Goal: Task Accomplishment & Management: Complete application form

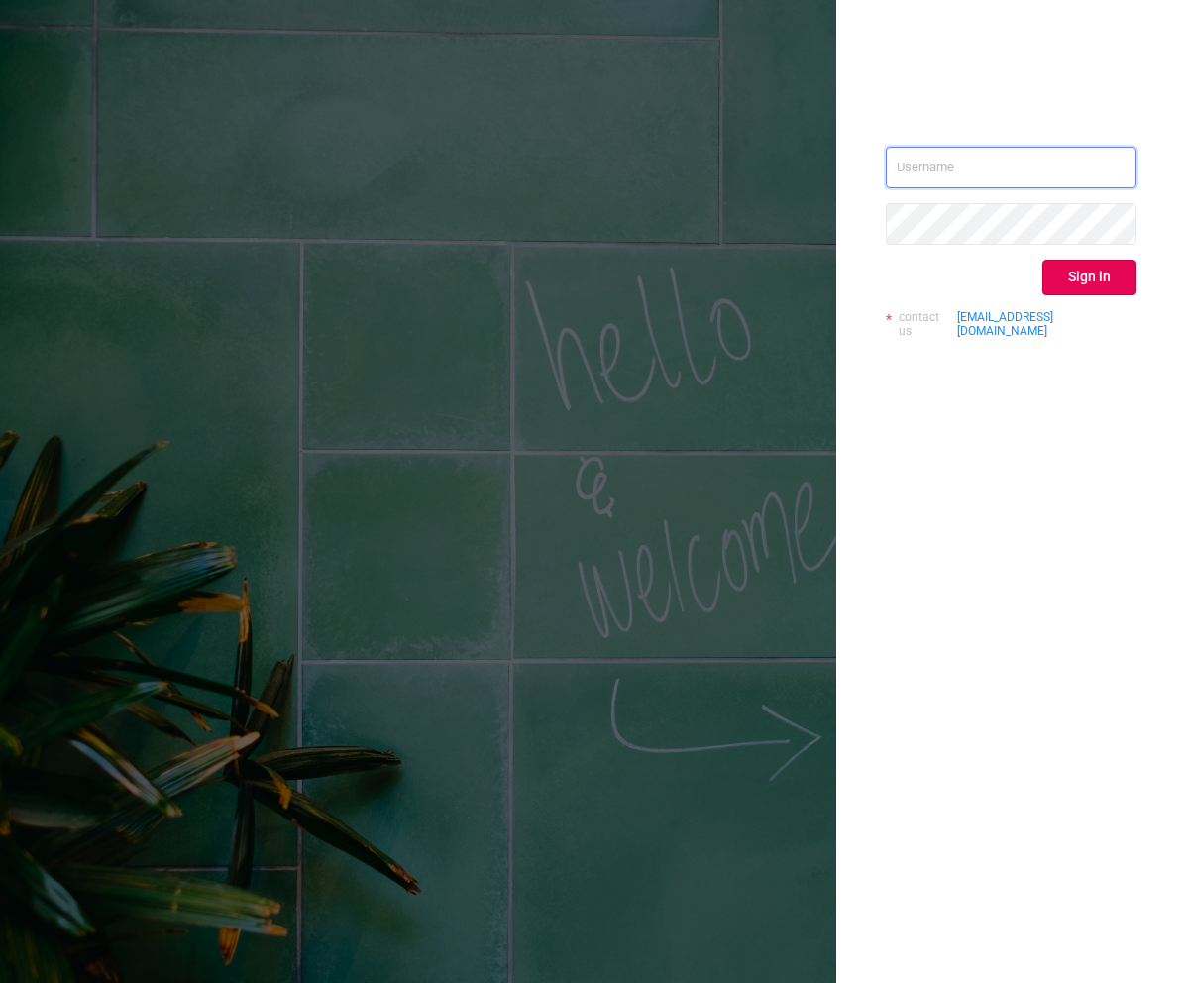
click at [1005, 185] on input "text" at bounding box center [1011, 168] width 251 height 42
type input "[EMAIL_ADDRESS][DOMAIN_NAME]"
click at [1092, 288] on button "Sign in" at bounding box center [1089, 278] width 94 height 36
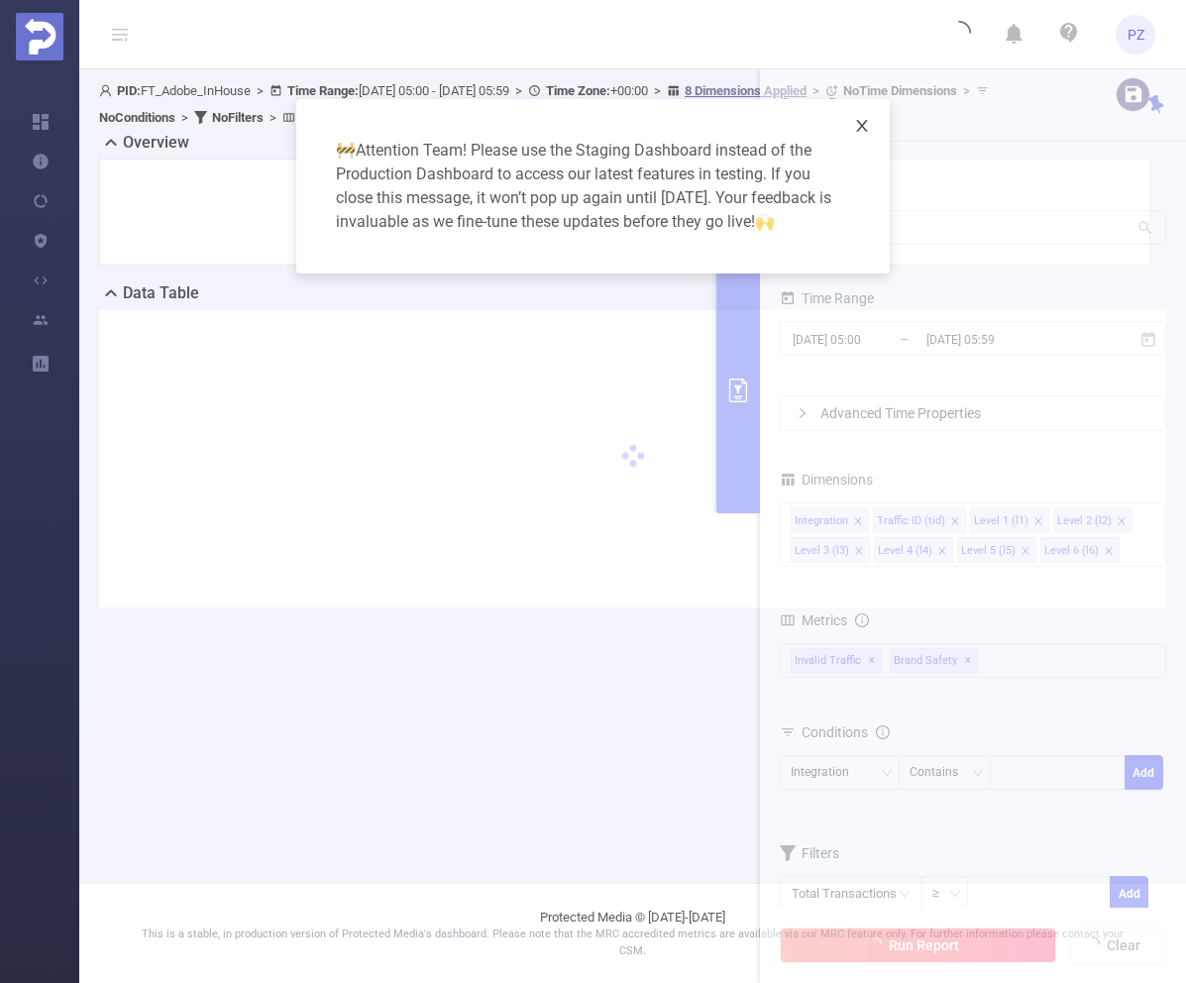
click at [865, 126] on icon "icon: close" at bounding box center [862, 126] width 16 height 16
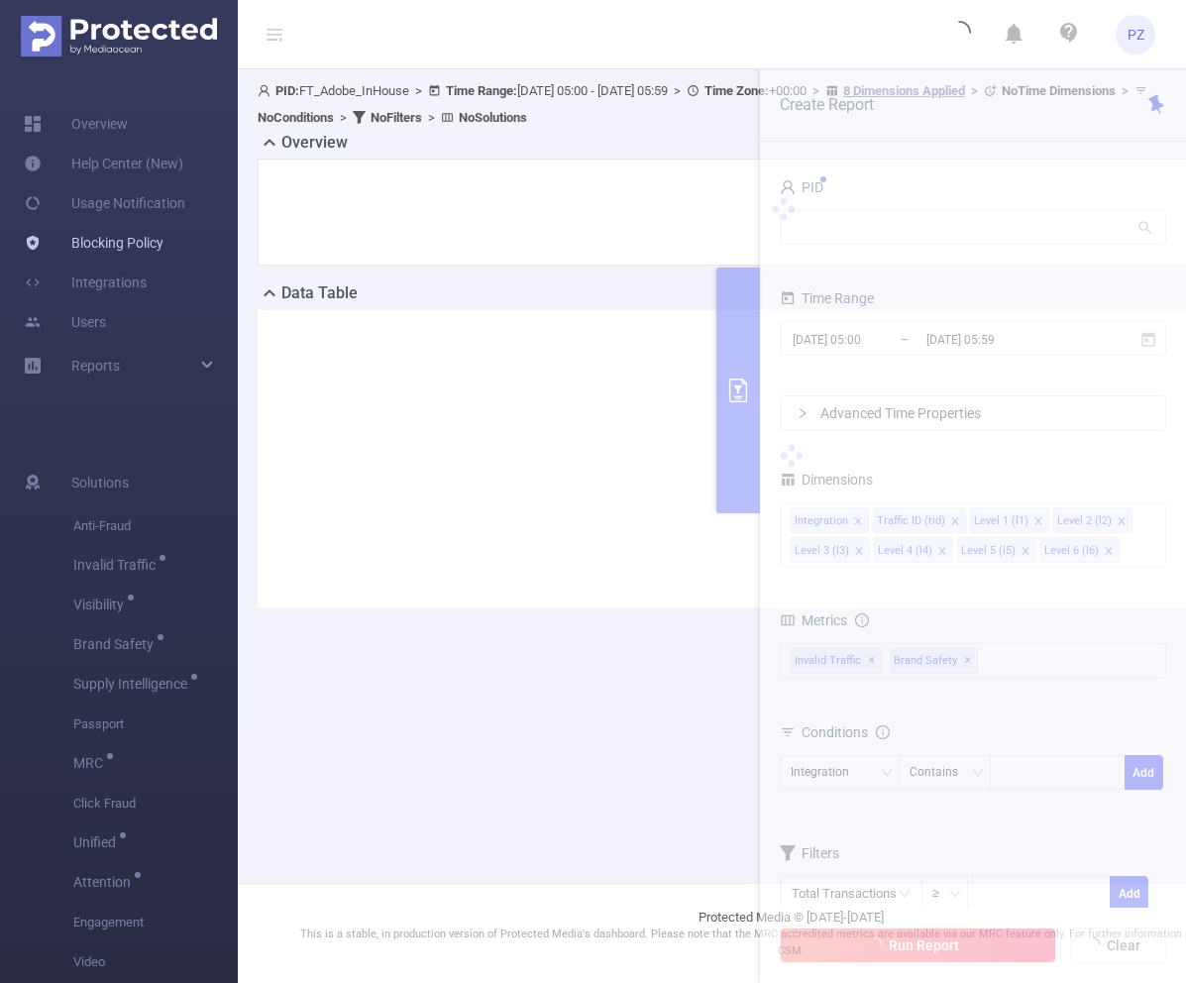
click at [121, 247] on link "Blocking Policy" at bounding box center [94, 243] width 140 height 40
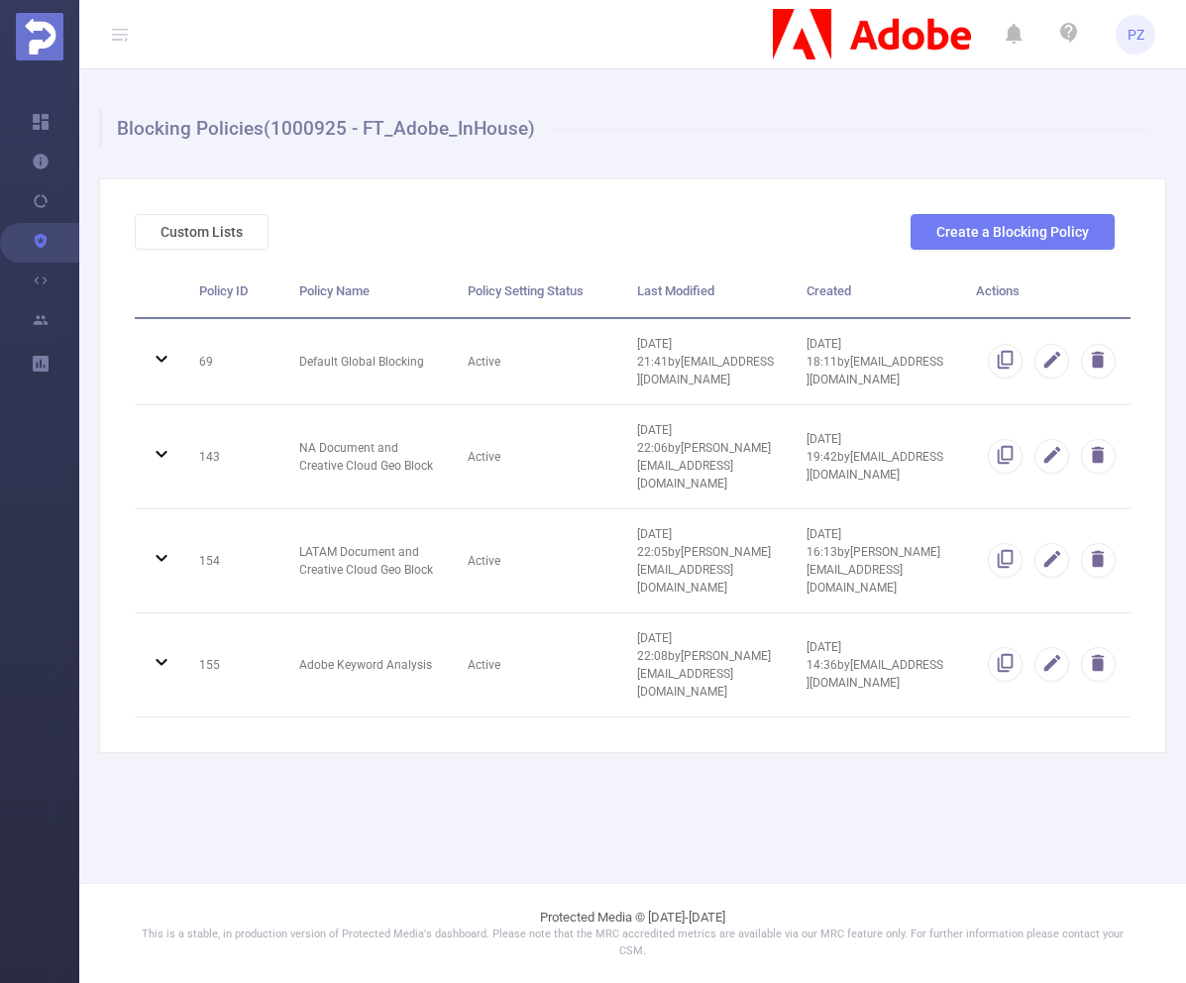
click at [967, 211] on div "Custom Lists Create a Blocking Policy Policy ID Policy Name Policy Setting Stat…" at bounding box center [632, 465] width 1067 height 575
click at [966, 219] on button "Create a Blocking Policy" at bounding box center [1013, 232] width 204 height 36
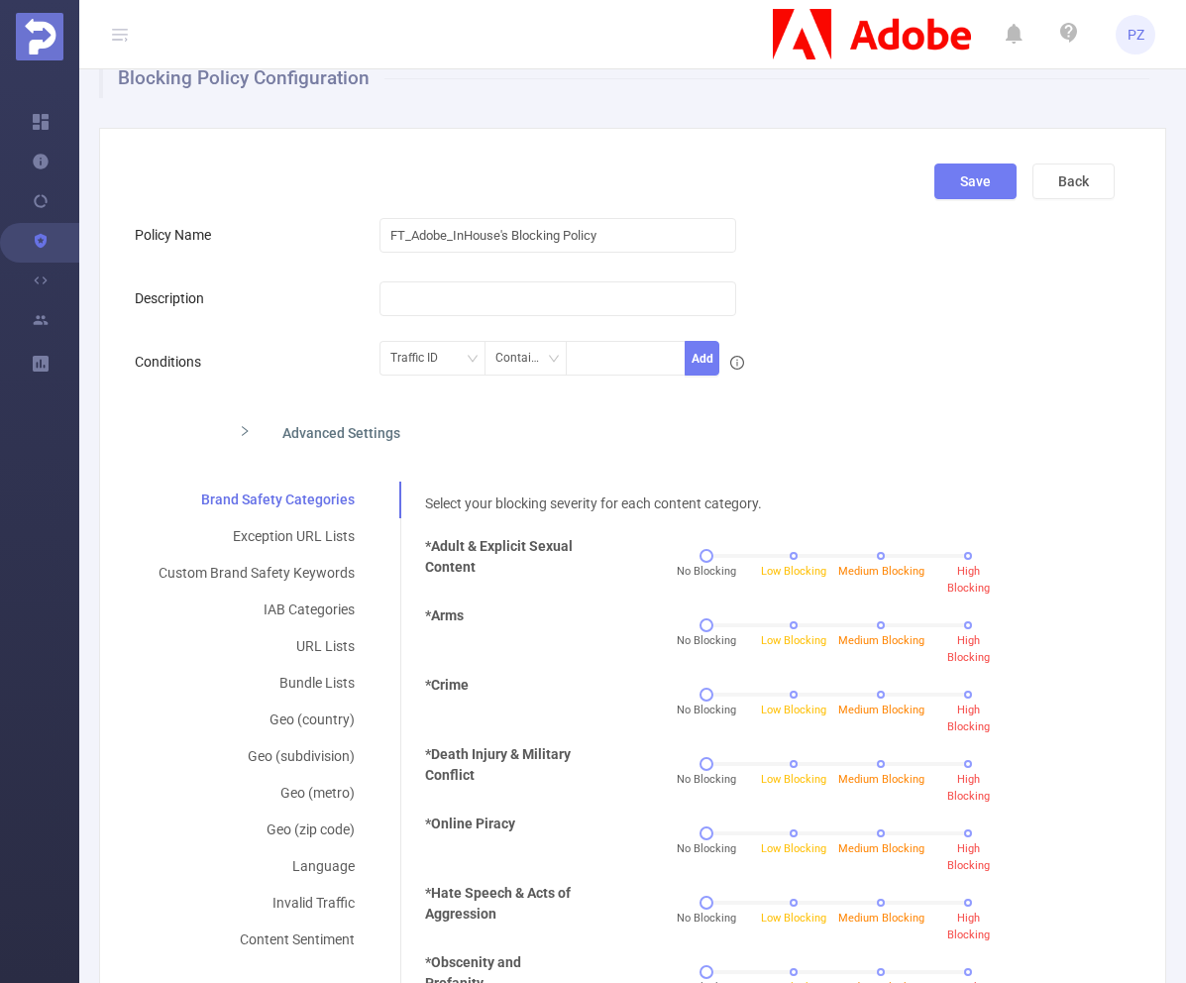
scroll to position [60, 0]
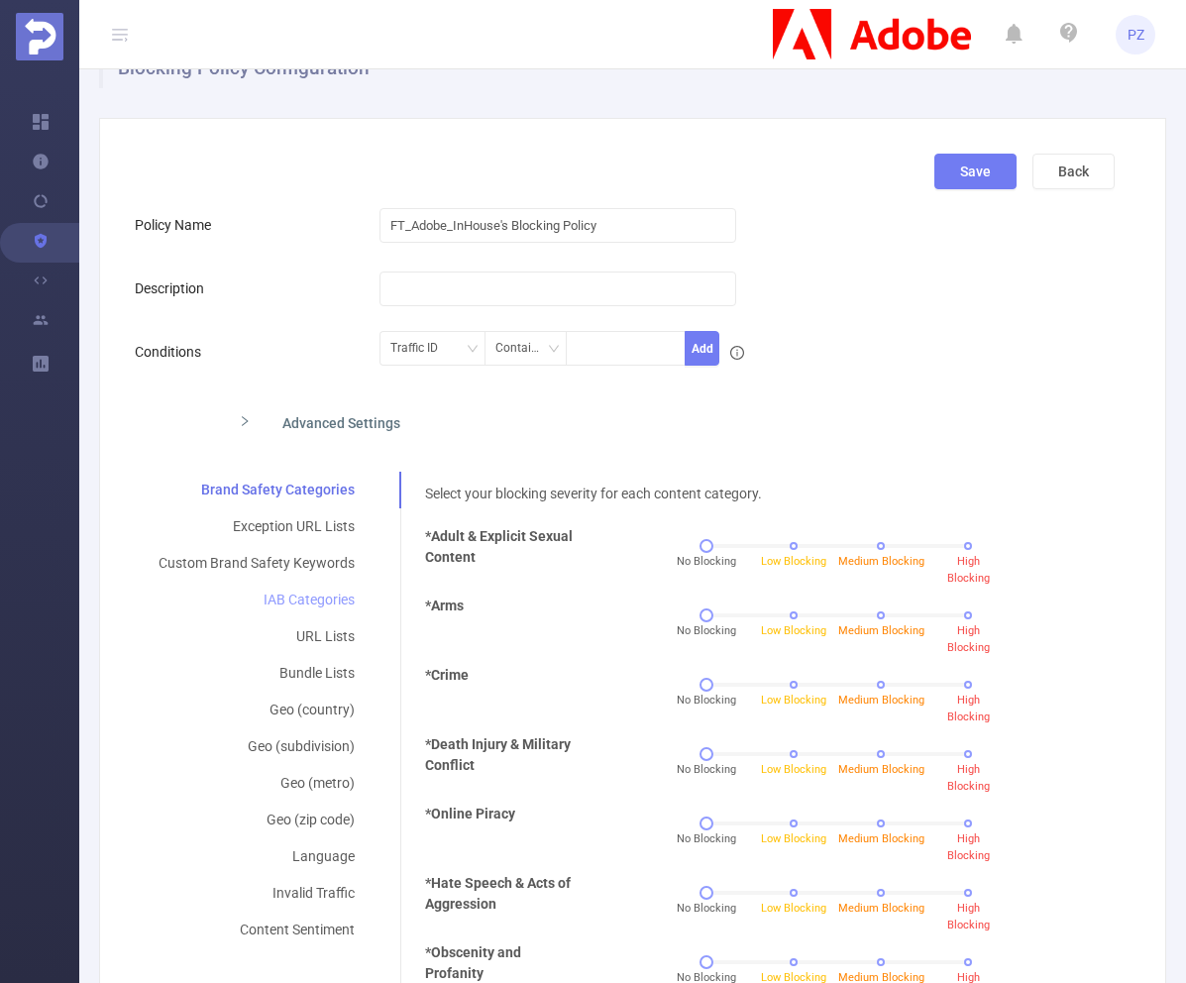
click at [338, 600] on div "IAB Categories" at bounding box center [257, 600] width 244 height 37
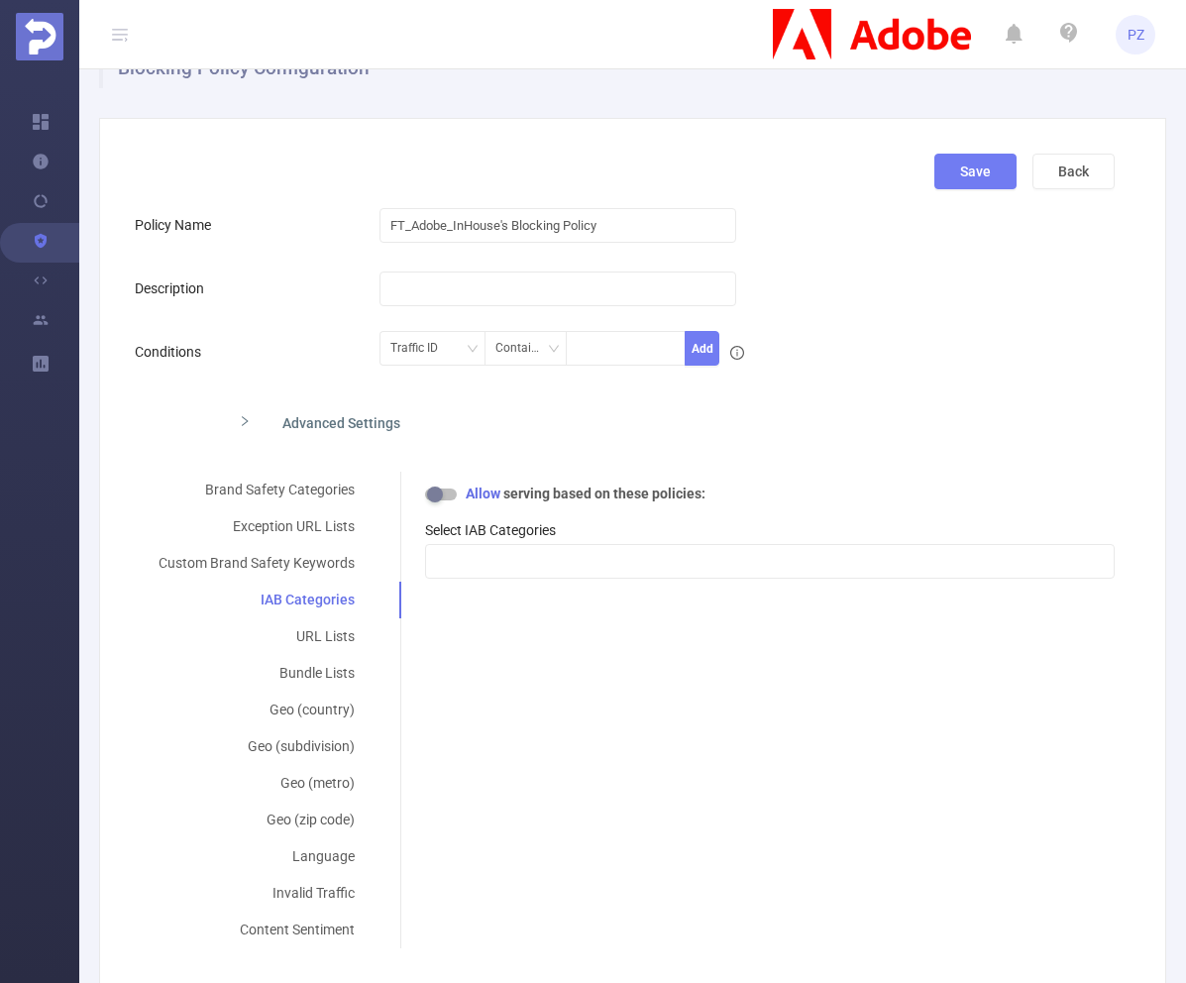
click at [540, 541] on div at bounding box center [770, 561] width 690 height 40
click at [527, 563] on div at bounding box center [770, 561] width 668 height 33
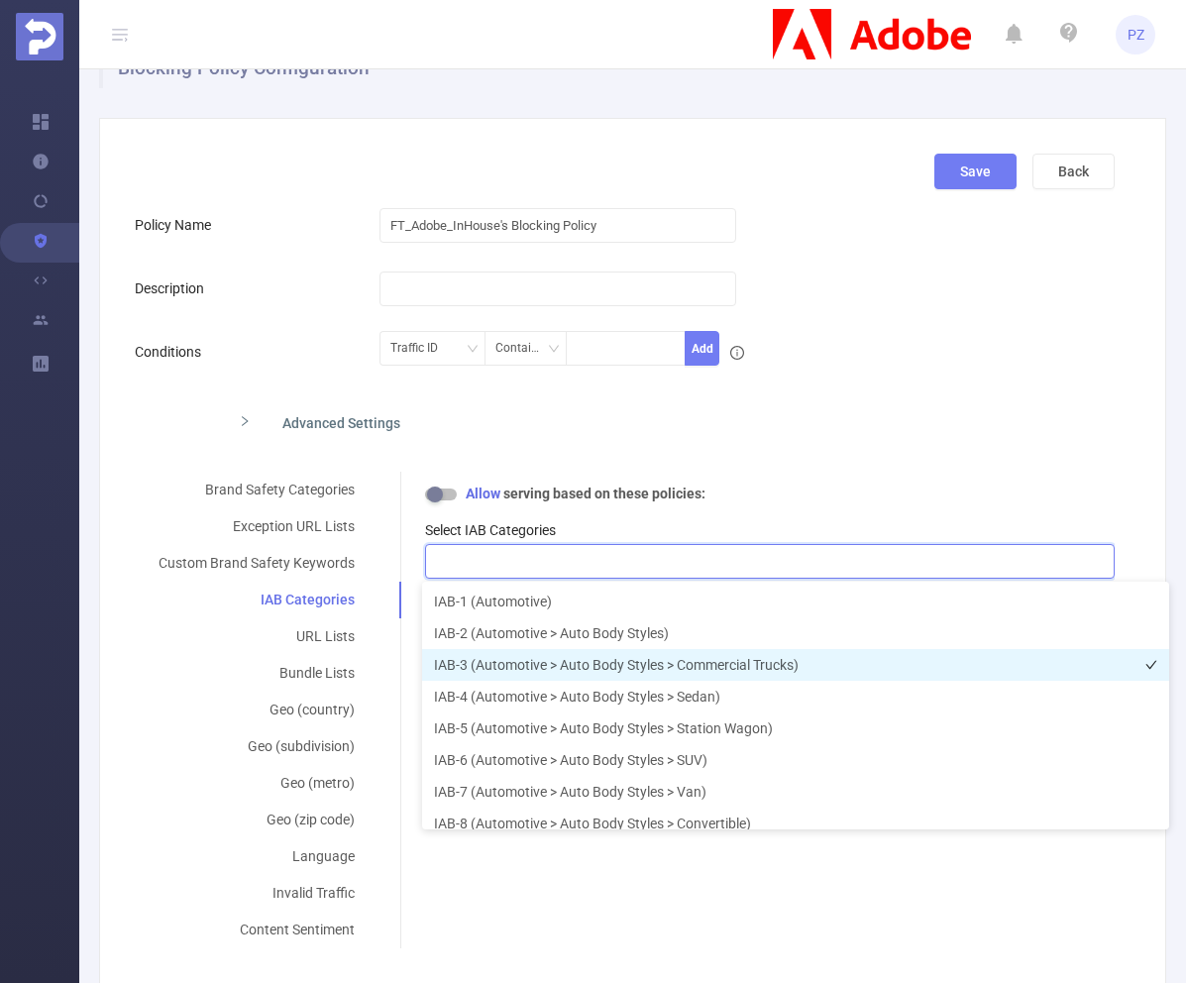
click at [530, 661] on li "IAB-3 (Automotive > Auto Body Styles > Commercial Trucks)" at bounding box center [795, 665] width 747 height 32
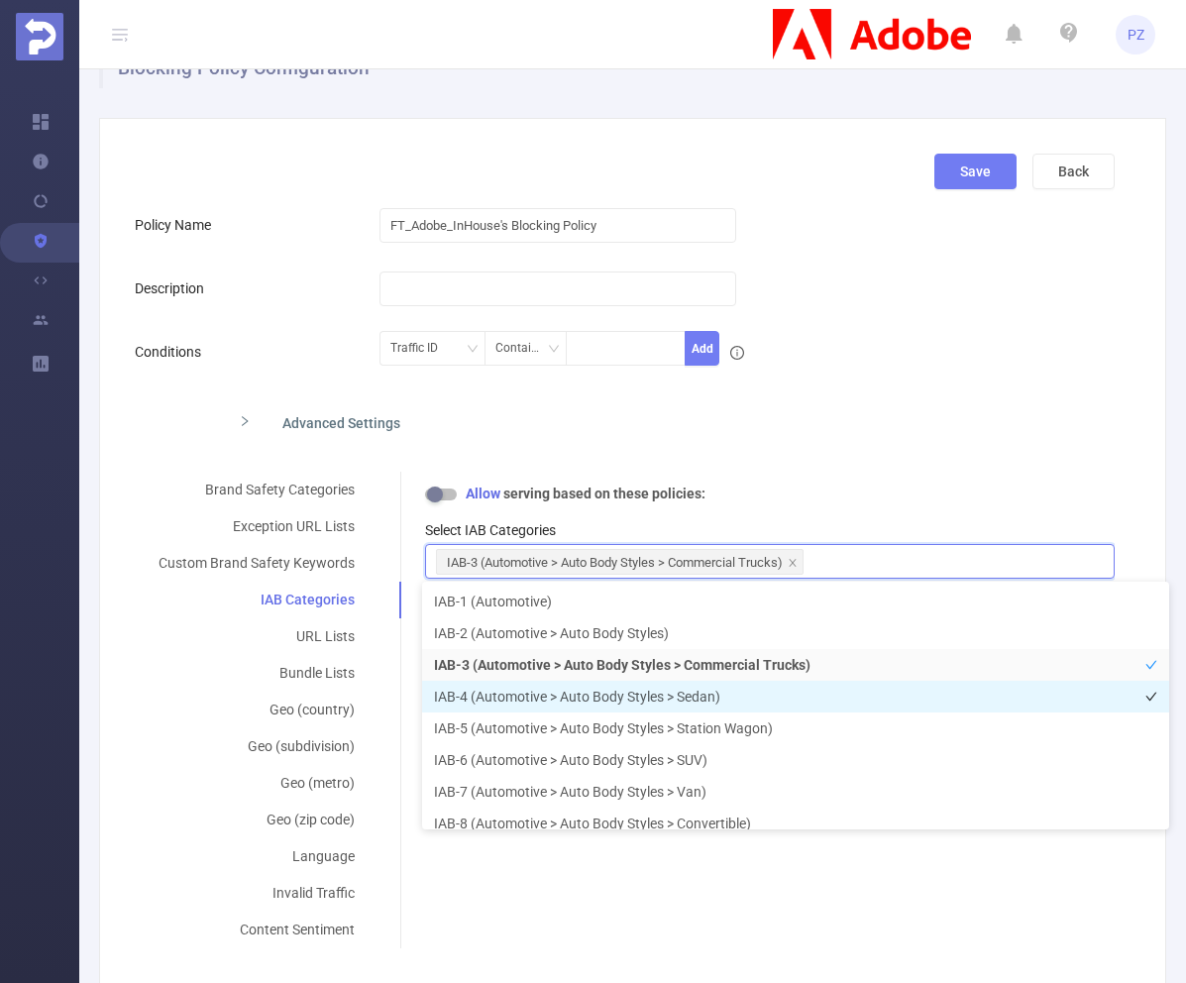
click at [533, 703] on li "IAB-4 (Automotive > Auto Body Styles > Sedan)" at bounding box center [795, 697] width 747 height 32
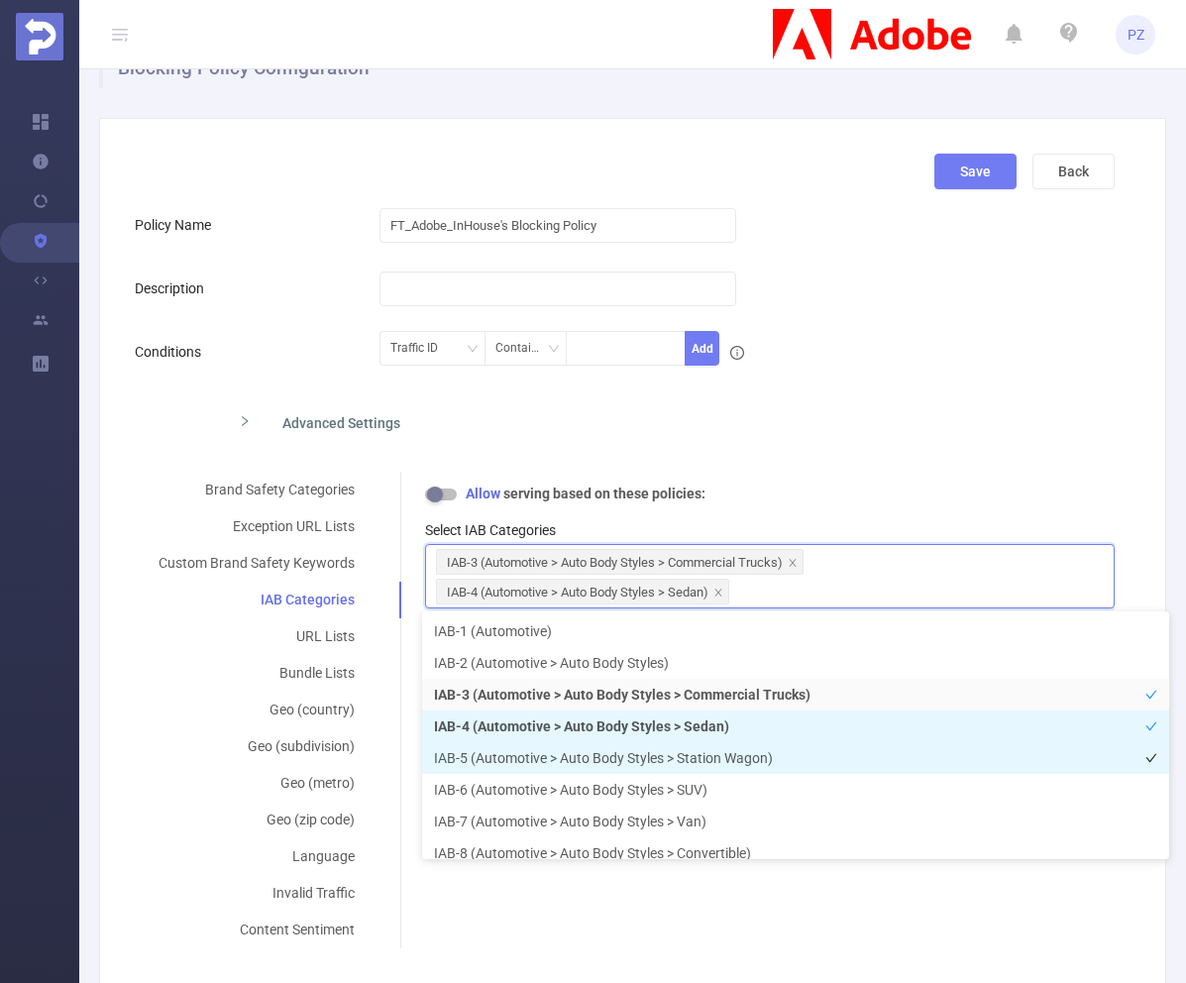
click at [533, 743] on li "IAB-5 (Automotive > Auto Body Styles > Station Wagon)" at bounding box center [795, 758] width 747 height 32
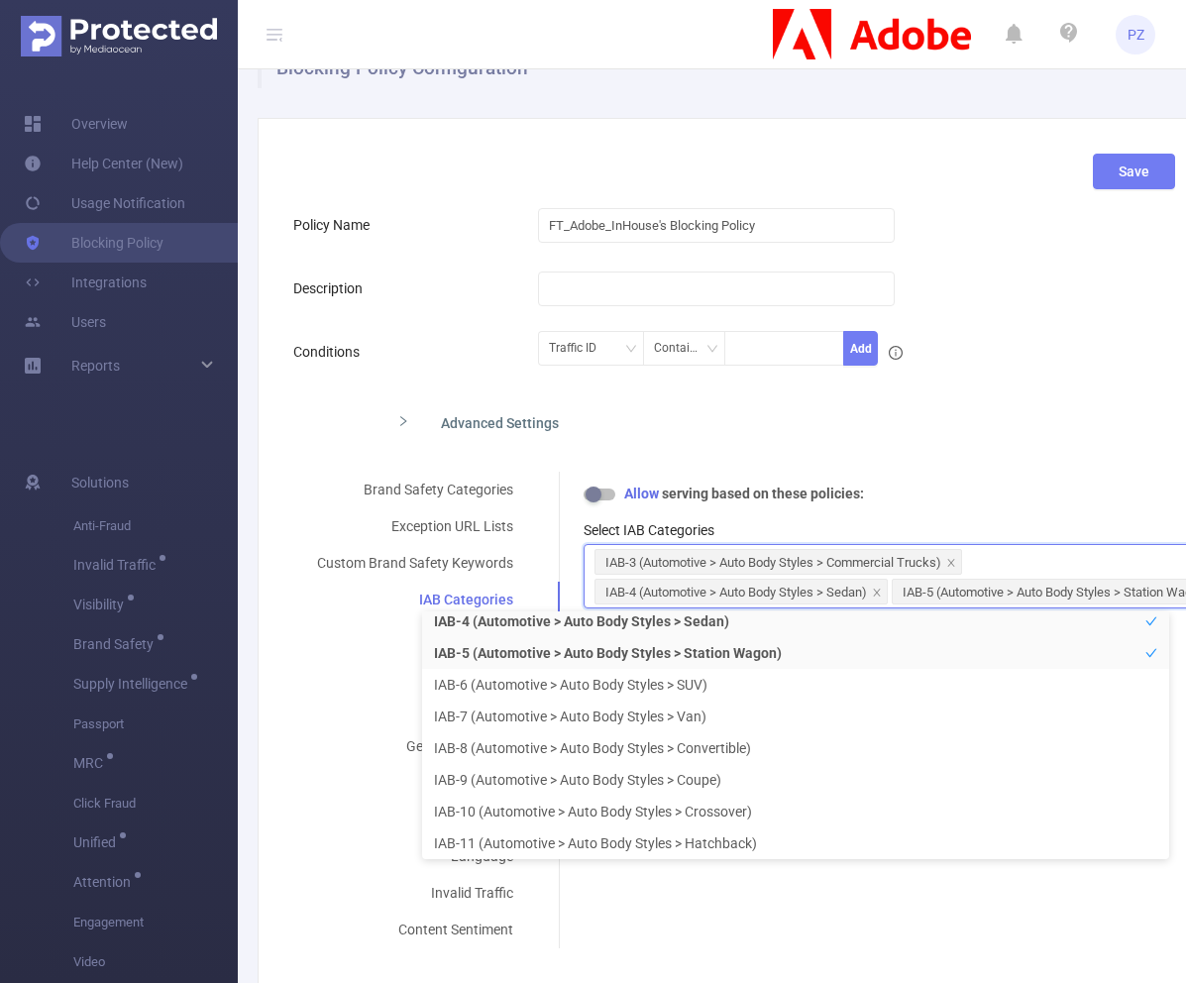
scroll to position [4, 0]
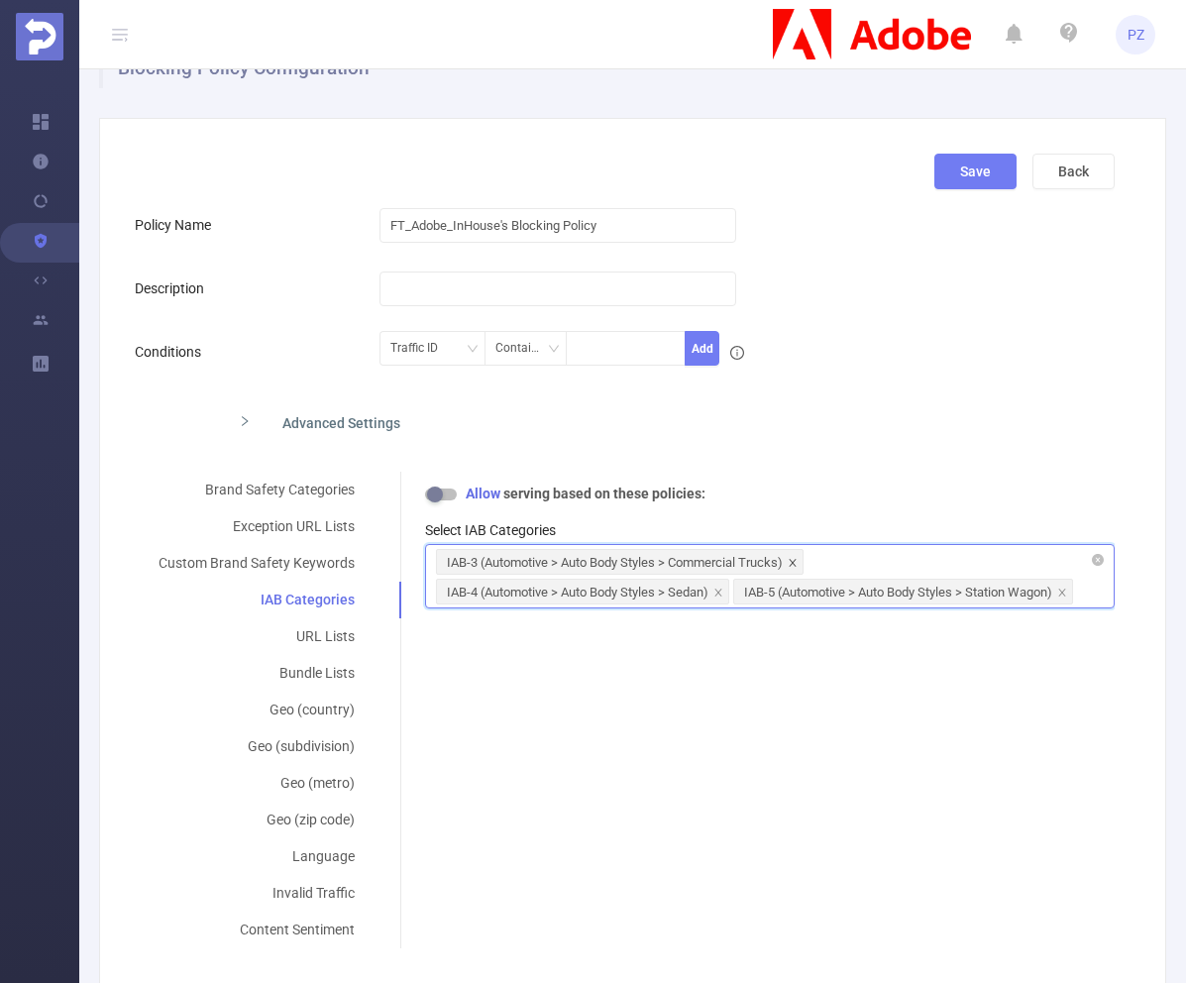
click at [795, 555] on span at bounding box center [793, 563] width 10 height 22
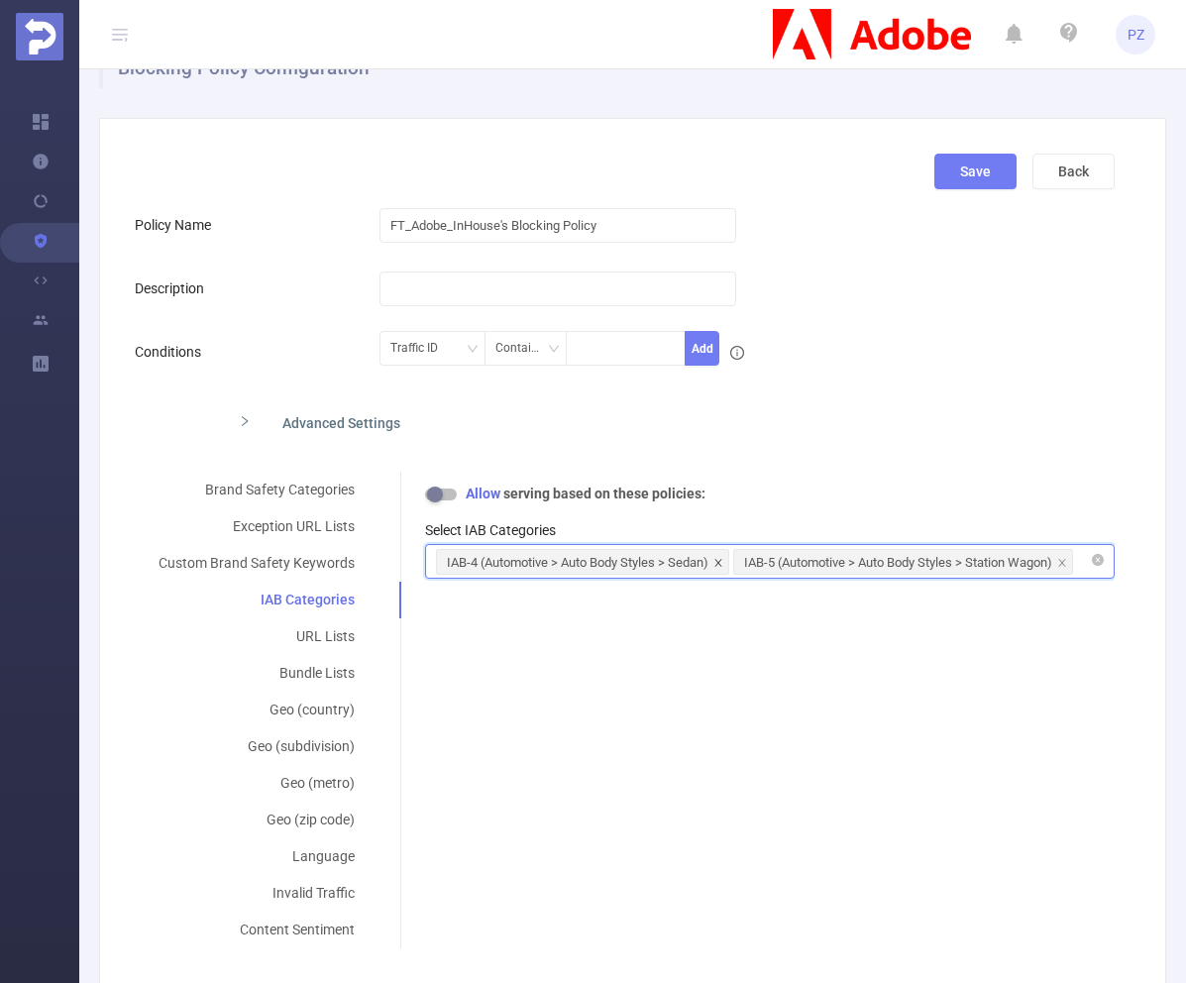
click at [716, 560] on icon "icon: close" at bounding box center [718, 563] width 10 height 10
click at [770, 558] on icon "icon: close" at bounding box center [765, 563] width 10 height 10
click at [772, 563] on div at bounding box center [770, 561] width 668 height 33
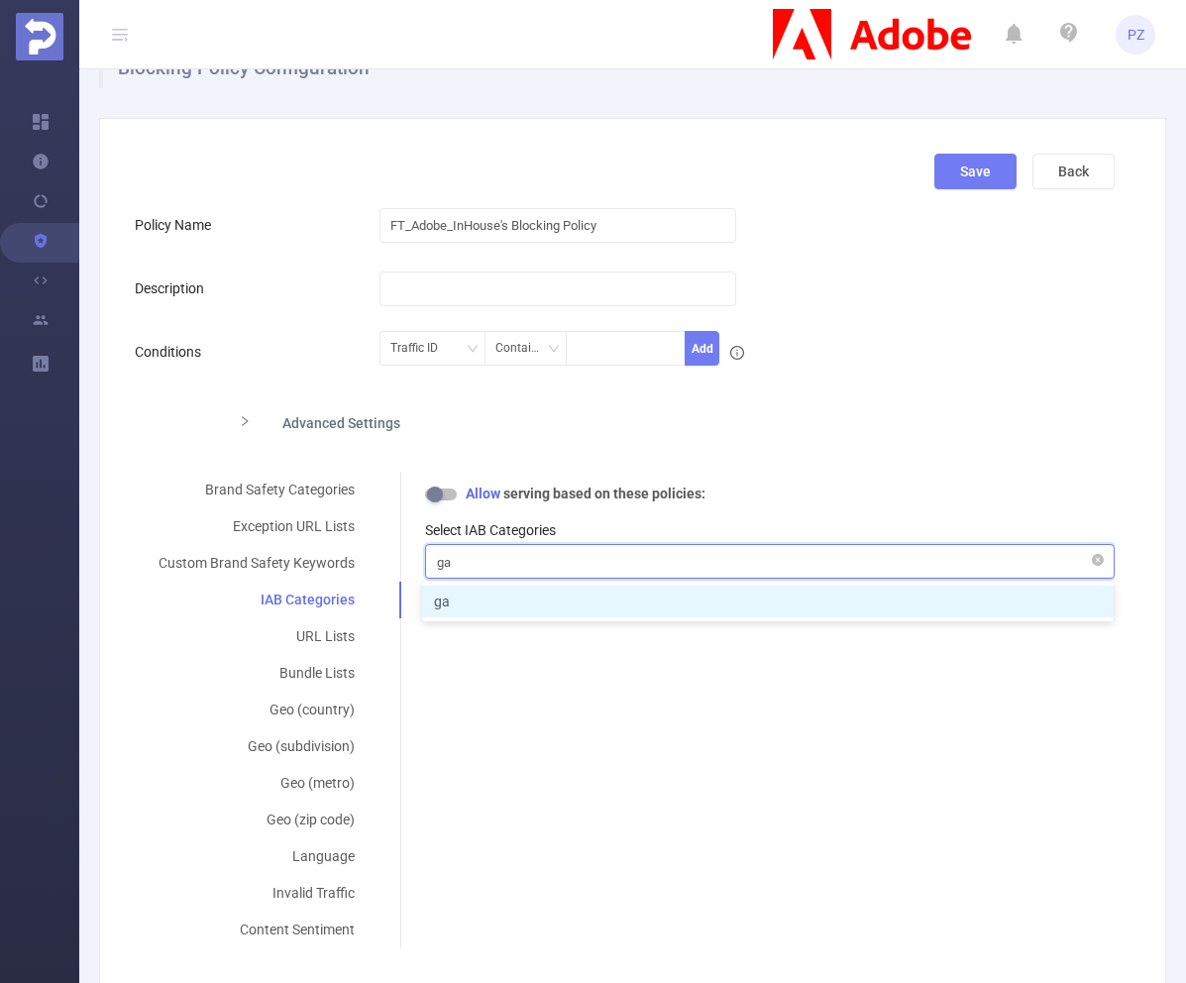
type input "g"
type input "a"
type input "f"
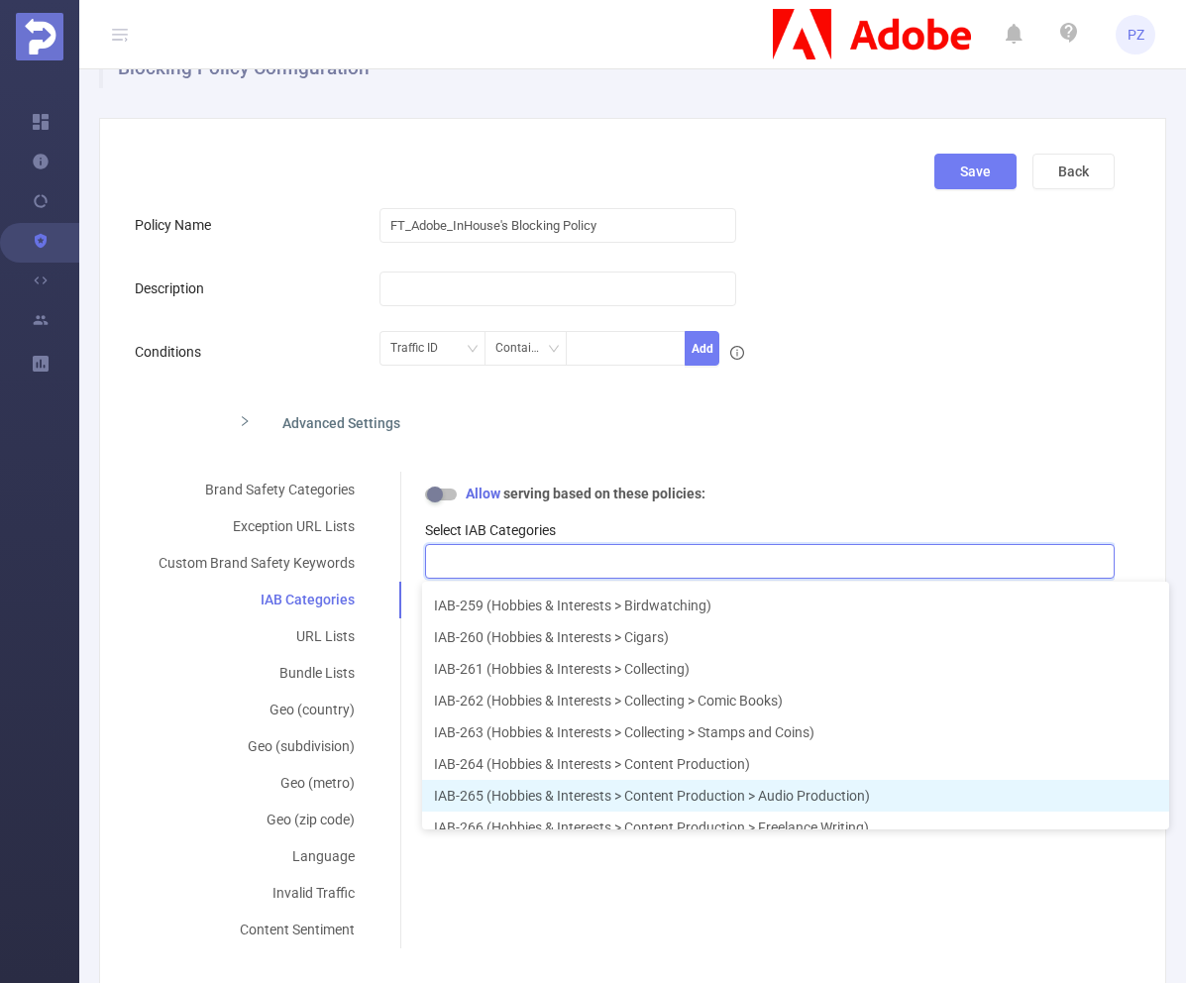
scroll to position [7873, 0]
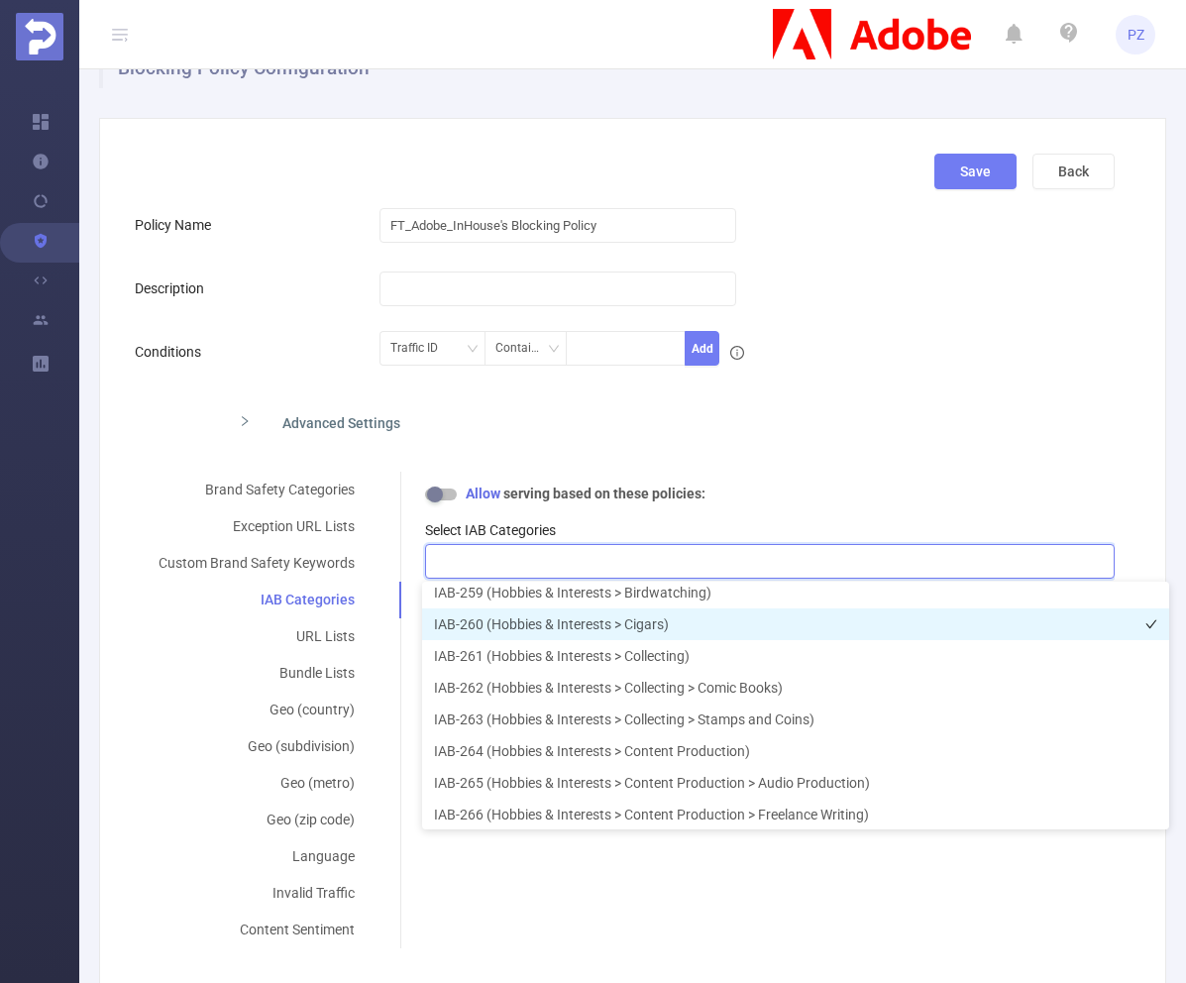
click at [706, 626] on li "IAB-260 (Hobbies & Interests > Cigars)" at bounding box center [795, 624] width 747 height 32
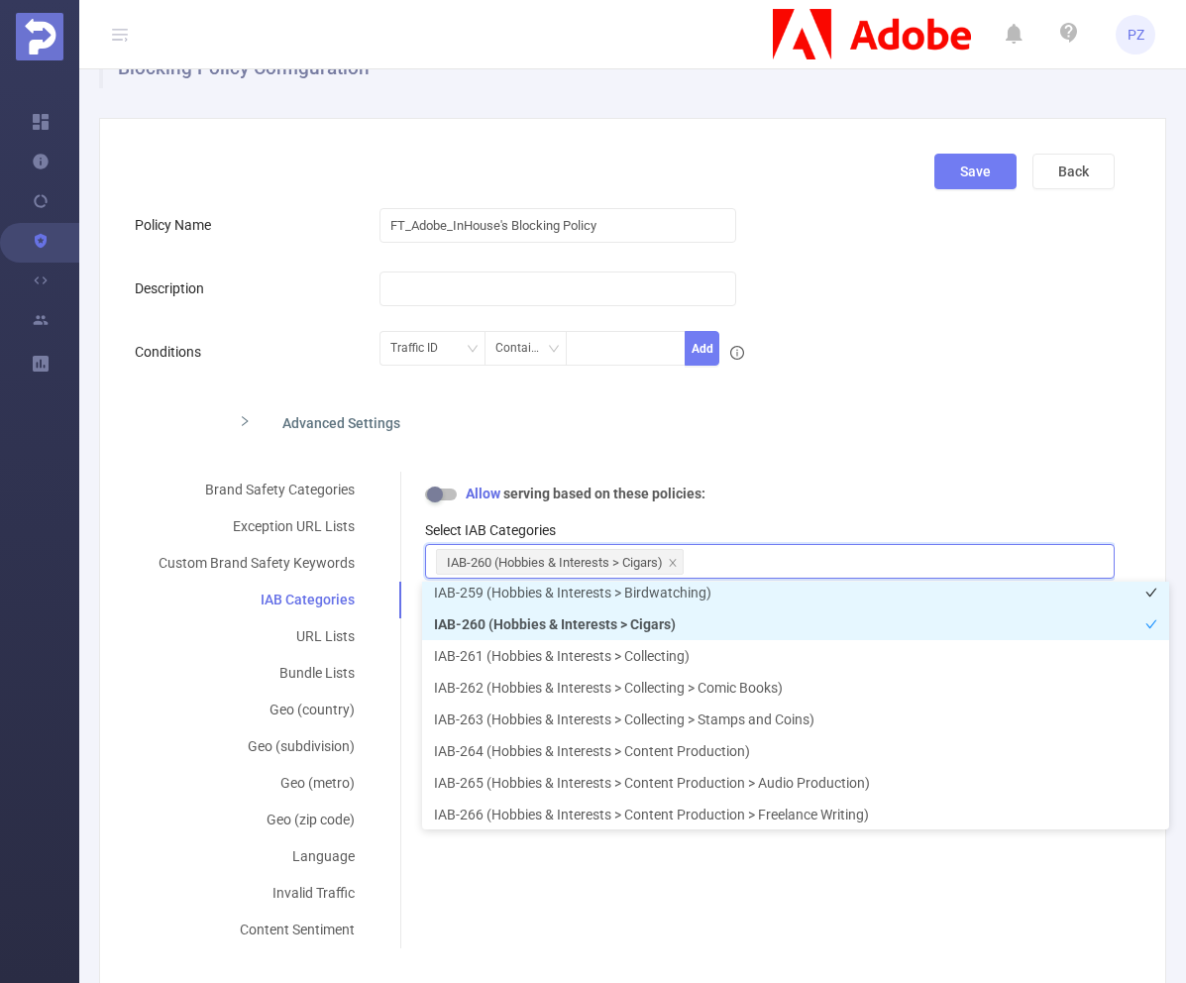
scroll to position [7868, 0]
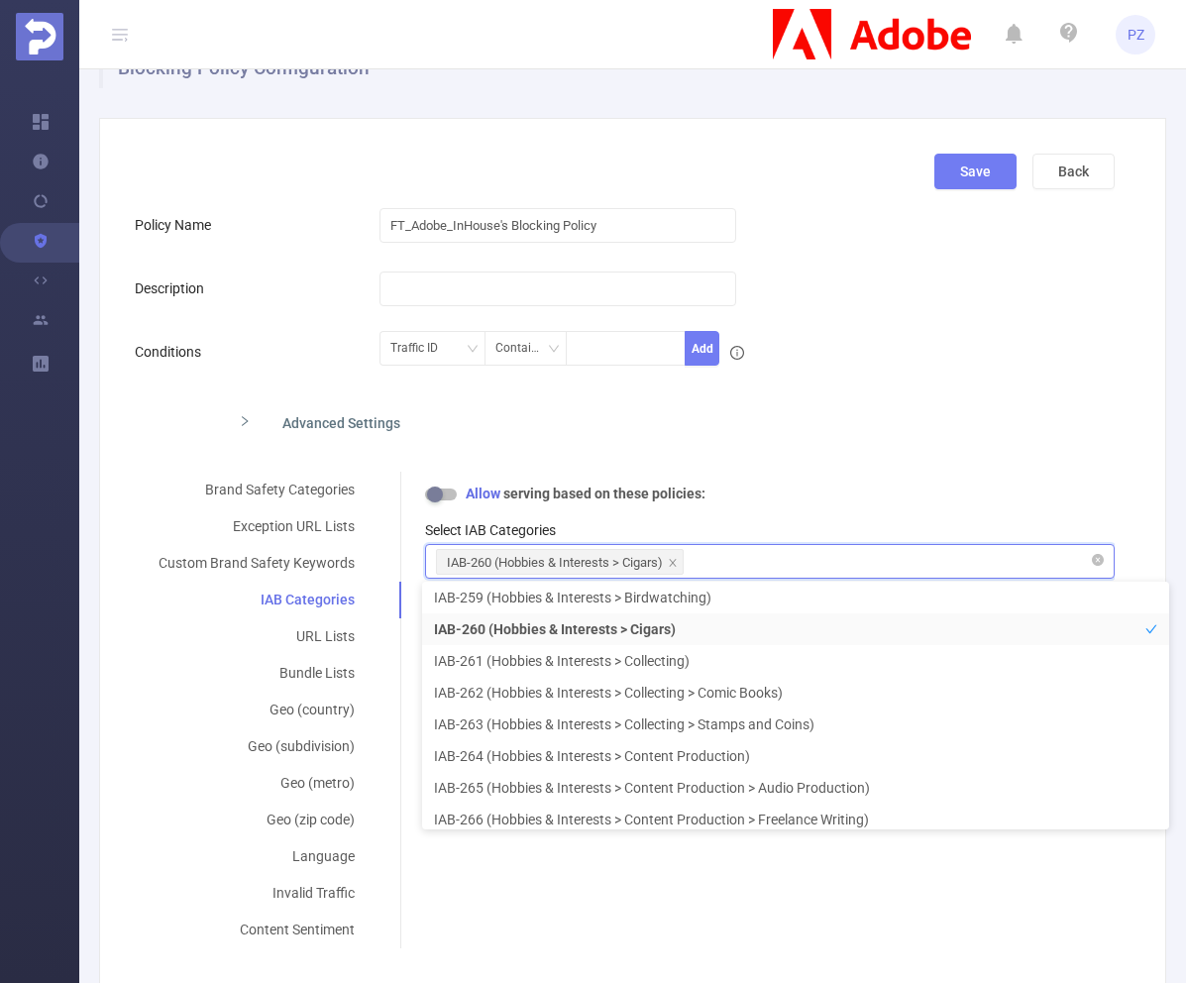
click at [626, 567] on div "IAB-260 (Hobbies & Interests > Cigars)" at bounding box center [555, 563] width 216 height 26
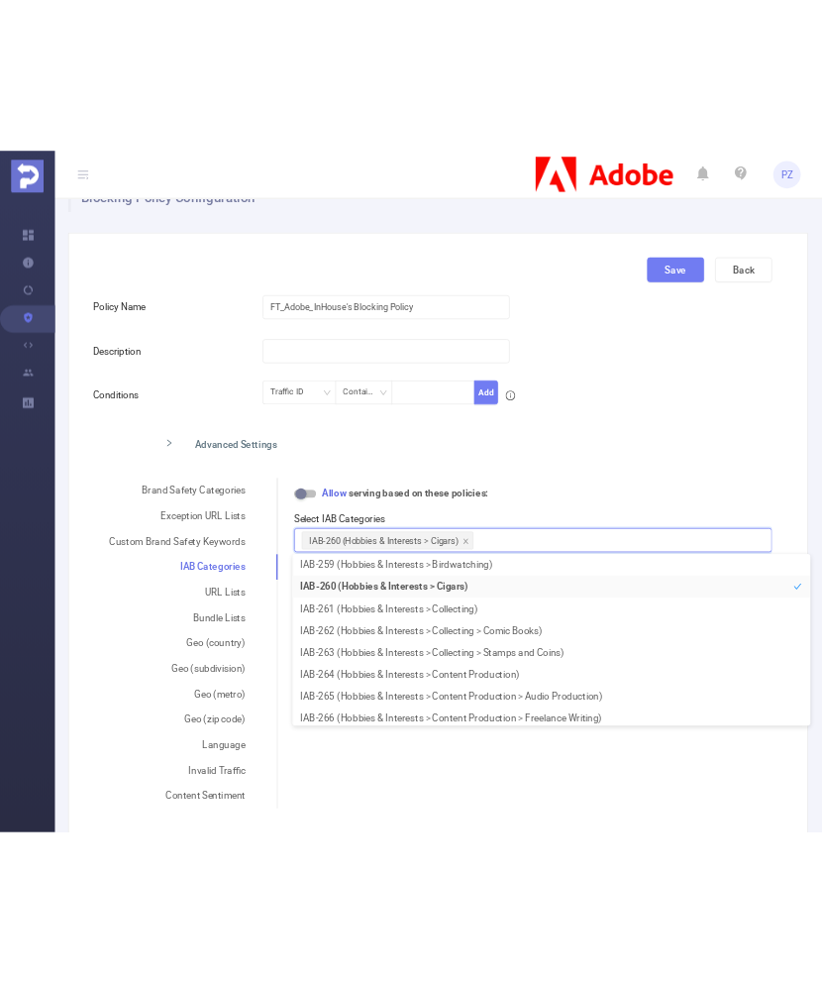
scroll to position [4, 0]
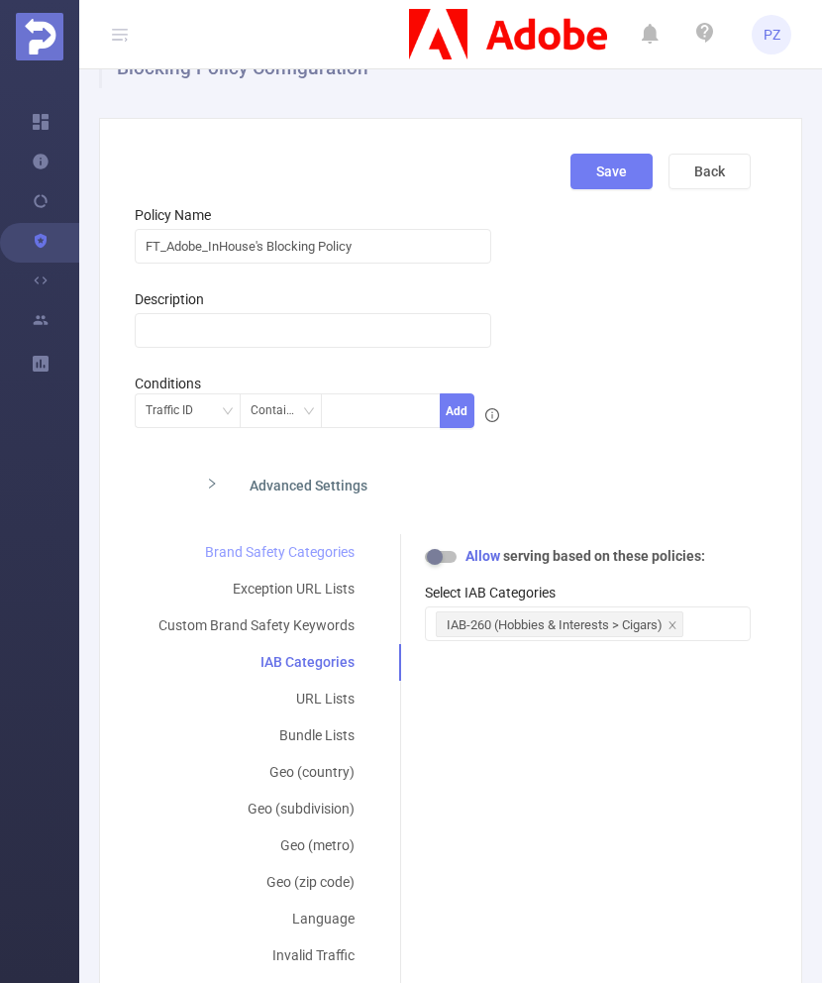
click at [332, 554] on div "Brand Safety Categories" at bounding box center [257, 552] width 244 height 37
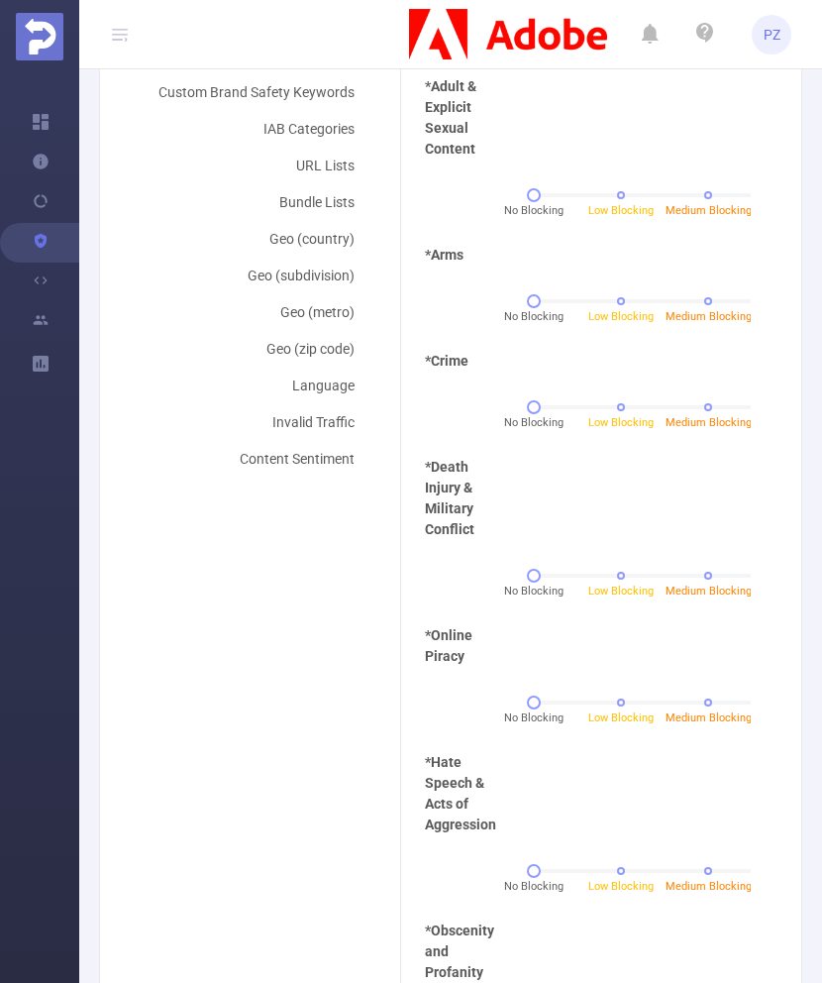
scroll to position [595, 0]
